Goal: Information Seeking & Learning: Learn about a topic

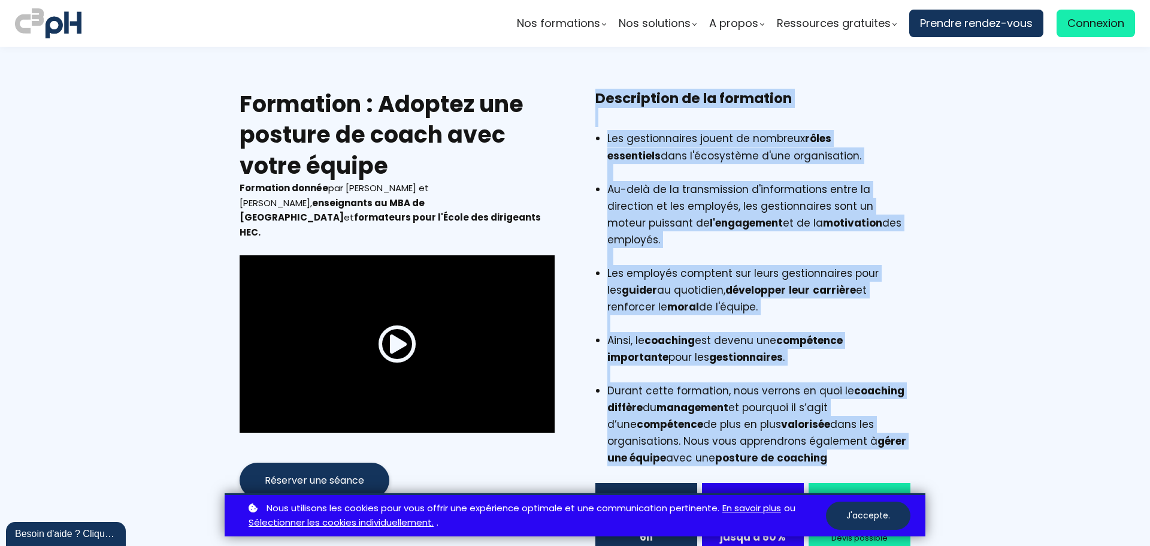
drag, startPoint x: 592, startPoint y: 101, endPoint x: 859, endPoint y: 440, distance: 431.3
click at [859, 440] on div "Description de la formation Les gestionnaires jouent de nombreux rôles essentie…" at bounding box center [752, 338] width 345 height 498
copy div "Description de la formation Les gestionnaires jouent de nombreux rôles essentie…"
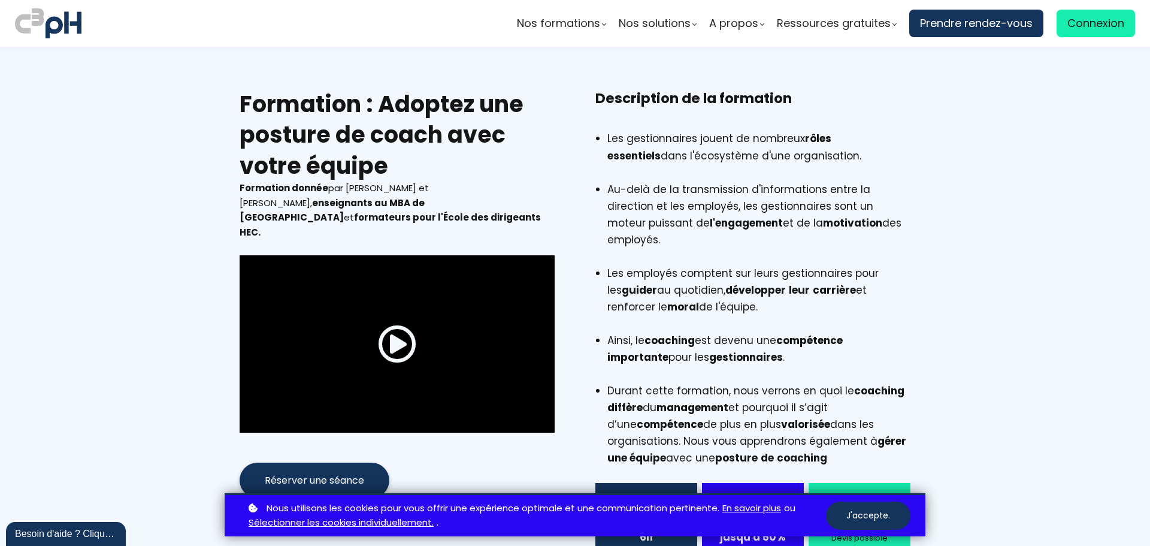
click at [1022, 217] on section "Formation : Adoptez une posture de coach avec votre équipe Formation donnée par…" at bounding box center [575, 338] width 1150 height 582
